Goal: Check status

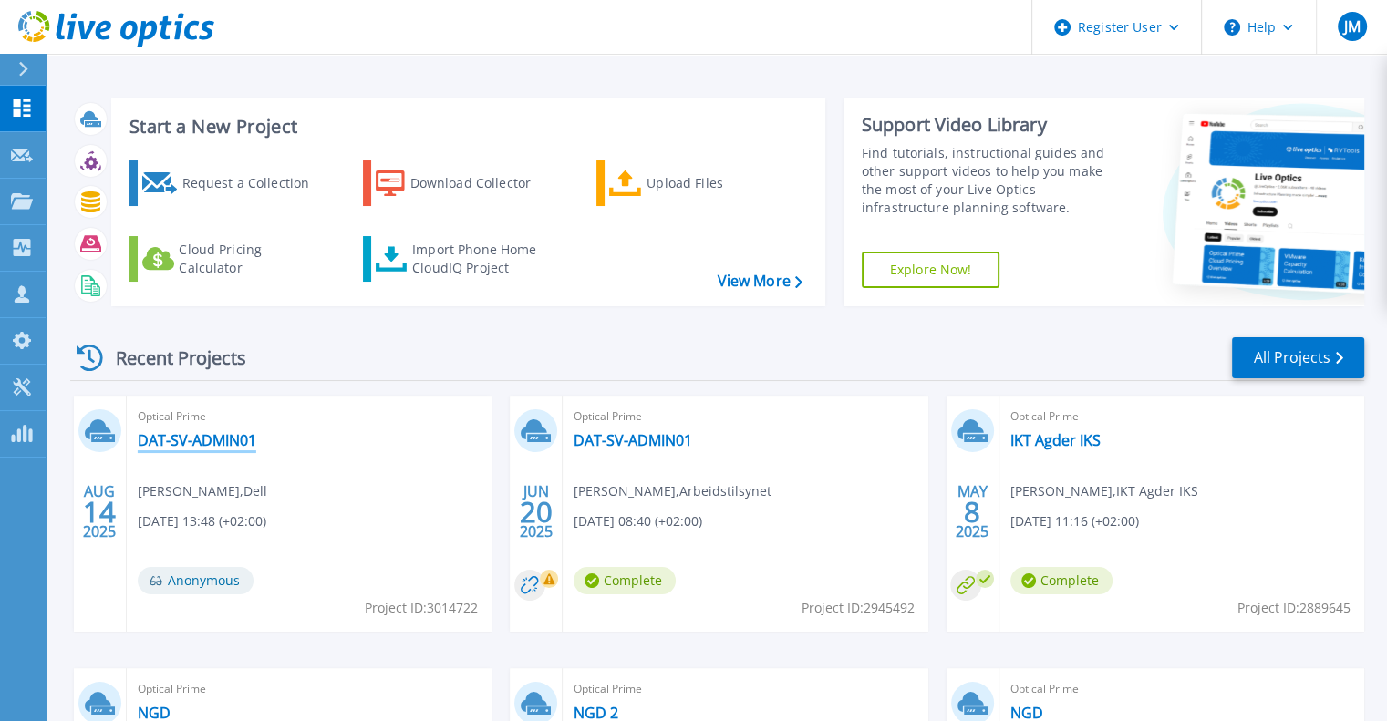
click at [202, 439] on link "DAT-SV-ADMIN01" at bounding box center [197, 440] width 119 height 18
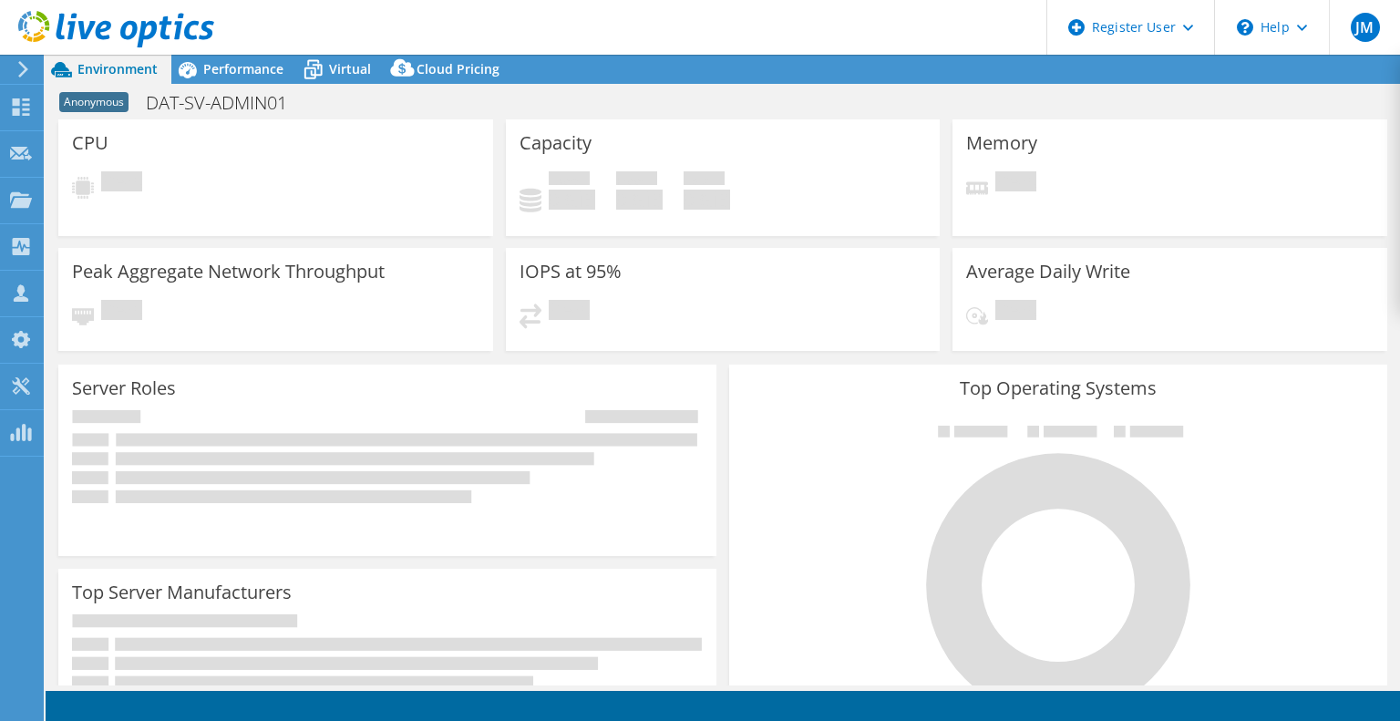
select select "USD"
